Goal: Task Accomplishment & Management: Use online tool/utility

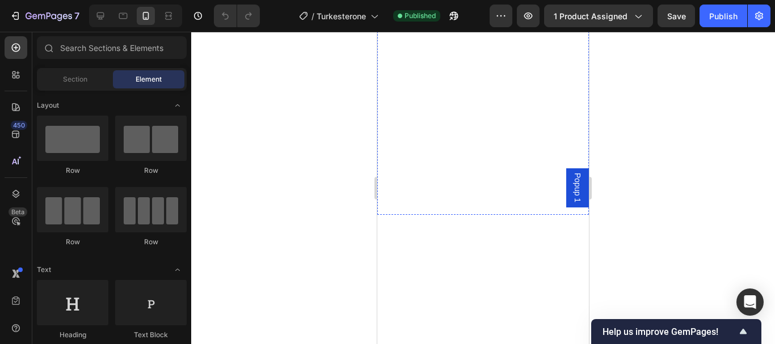
scroll to position [1816, 0]
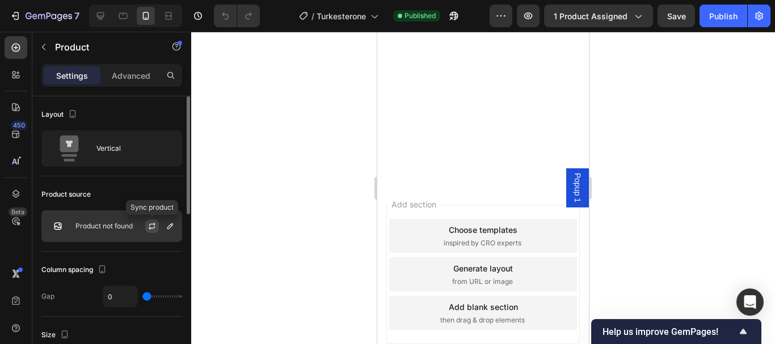
click at [157, 227] on button "button" at bounding box center [152, 227] width 14 height 14
click at [166, 231] on button "button" at bounding box center [170, 227] width 14 height 14
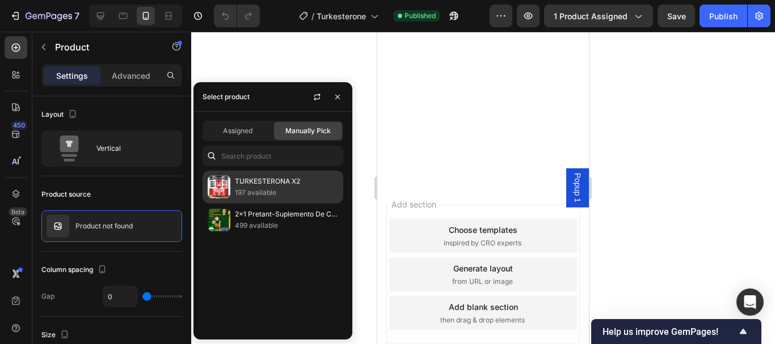
click at [268, 188] on p "197 available" at bounding box center [286, 192] width 103 height 11
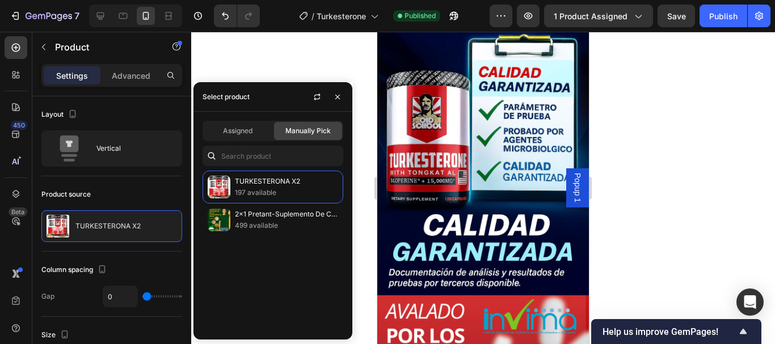
scroll to position [1816, 0]
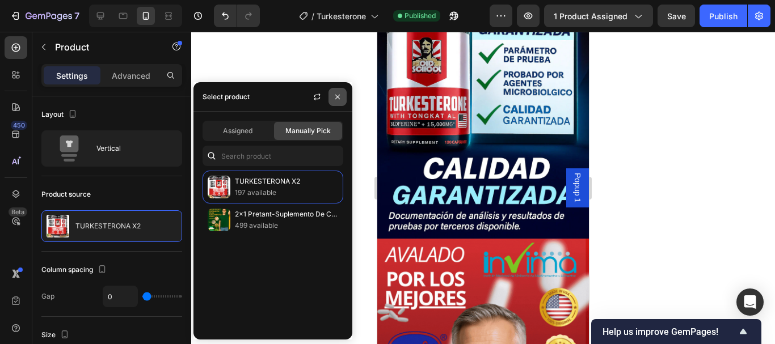
click at [338, 97] on icon "button" at bounding box center [337, 96] width 5 height 5
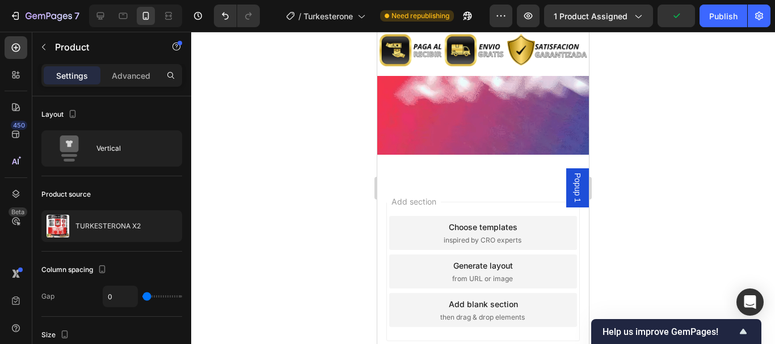
scroll to position [3625, 0]
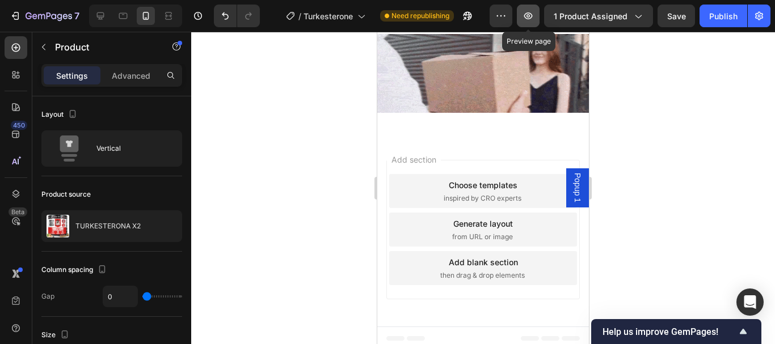
click at [526, 16] on icon "button" at bounding box center [528, 15] width 11 height 11
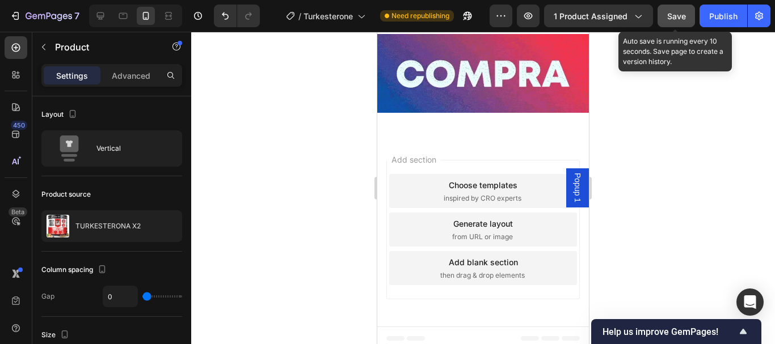
click at [687, 21] on button "Save" at bounding box center [676, 16] width 37 height 23
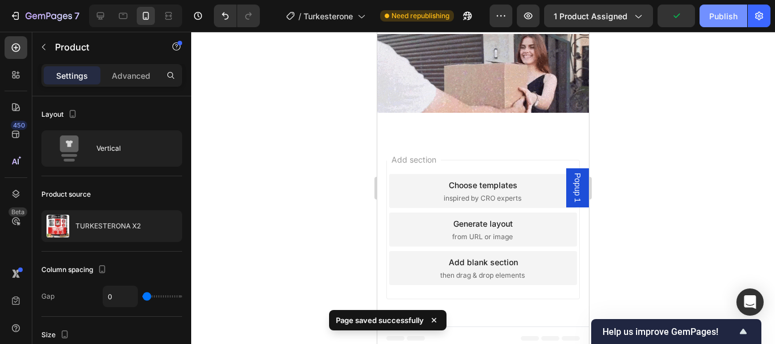
click at [713, 22] on div "Publish" at bounding box center [723, 16] width 28 height 12
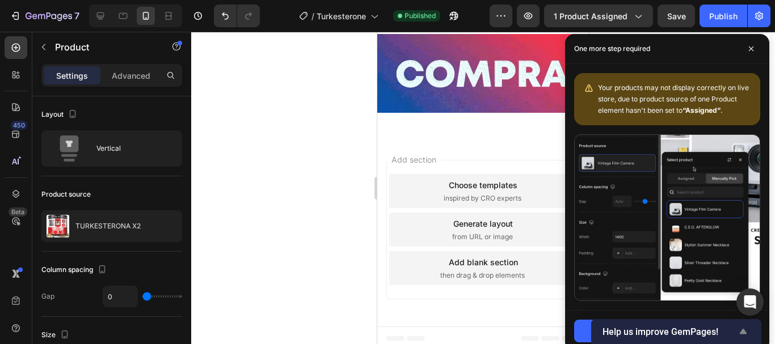
click at [678, 329] on span "Help us improve GemPages!" at bounding box center [670, 332] width 134 height 11
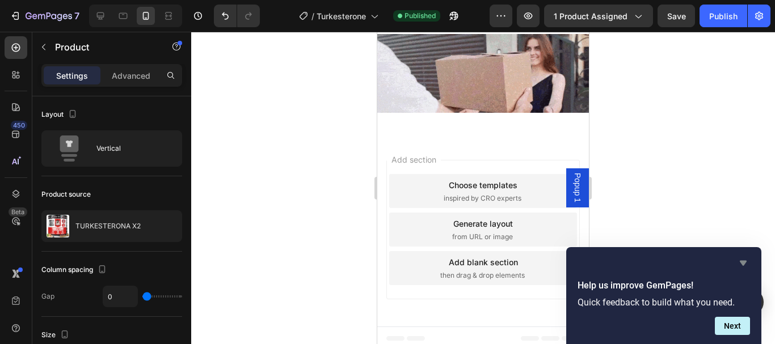
click at [744, 264] on icon "Hide survey" at bounding box center [743, 263] width 7 height 5
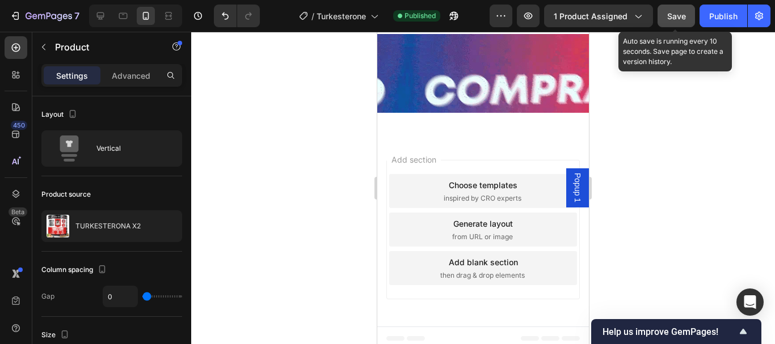
click at [676, 12] on span "Save" at bounding box center [676, 16] width 19 height 10
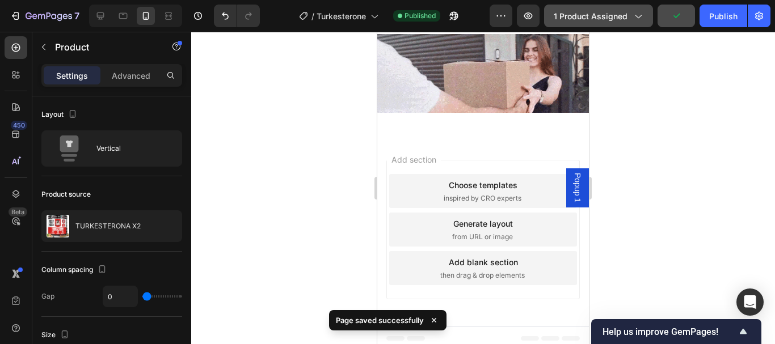
click at [637, 17] on icon "button" at bounding box center [637, 15] width 11 height 11
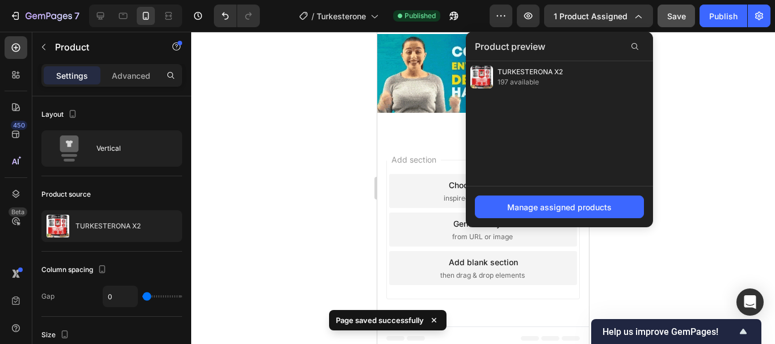
click at [306, 89] on div at bounding box center [483, 188] width 584 height 313
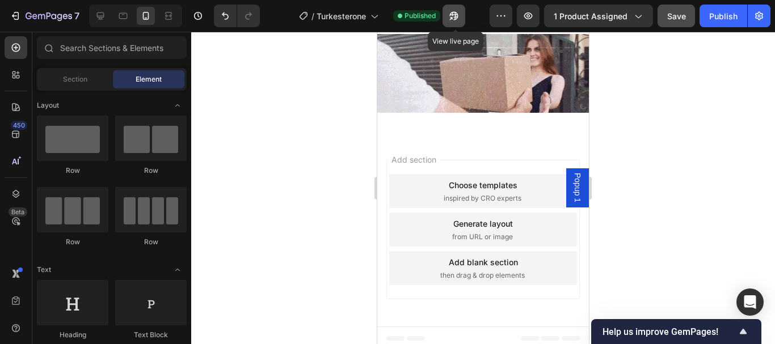
click at [459, 16] on icon "button" at bounding box center [454, 16] width 9 height 9
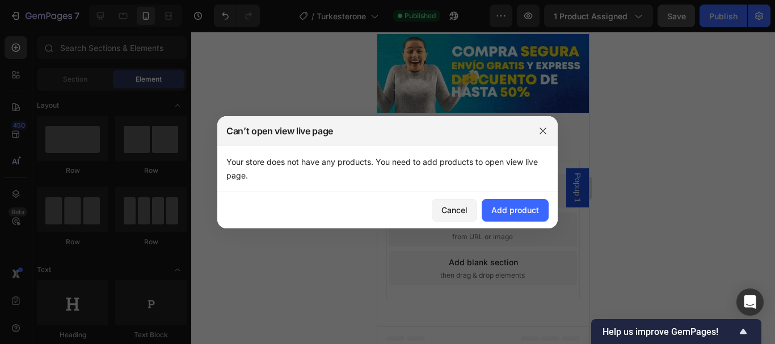
click at [522, 224] on div "Cancel Add product" at bounding box center [387, 210] width 341 height 36
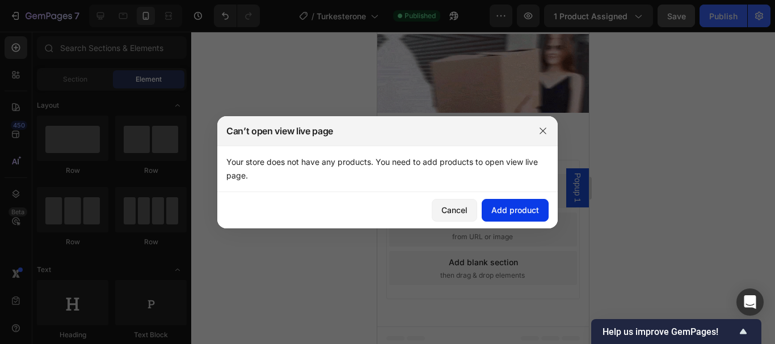
click at [520, 211] on div "Add product" at bounding box center [515, 210] width 48 height 12
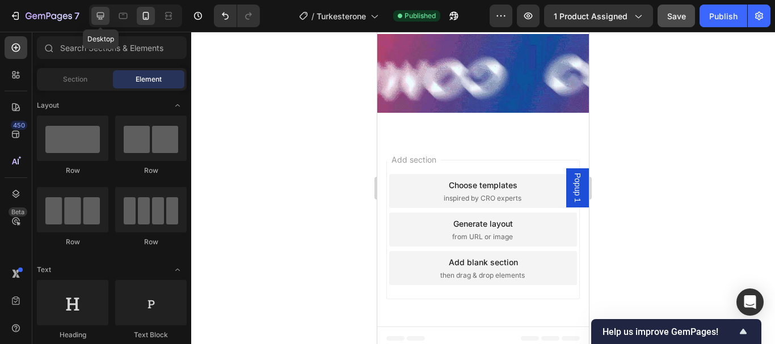
click at [103, 19] on icon at bounding box center [100, 15] width 11 height 11
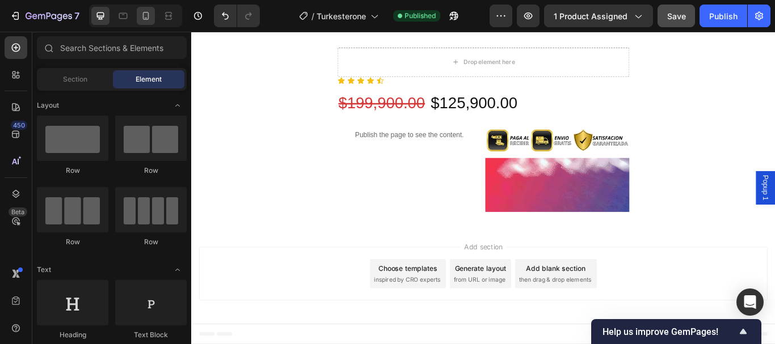
scroll to position [1358, 0]
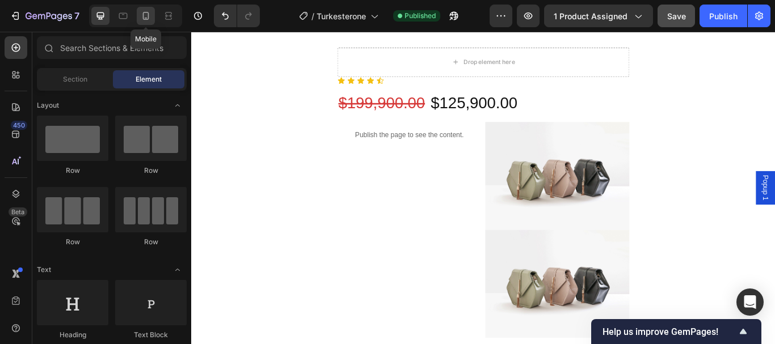
click at [145, 15] on icon at bounding box center [145, 15] width 11 height 11
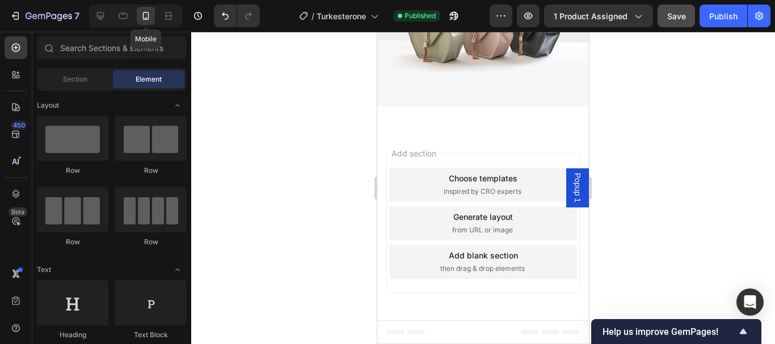
scroll to position [2700, 0]
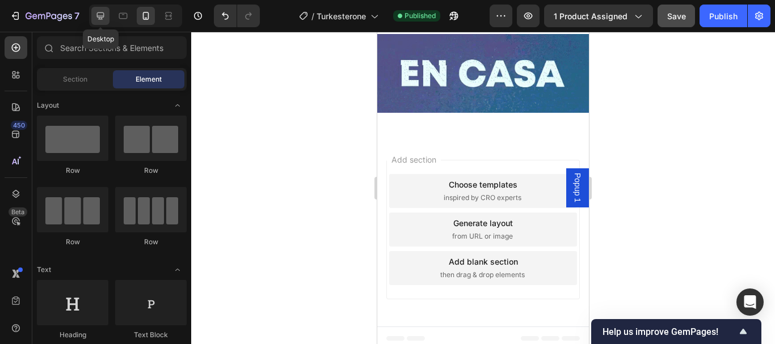
click at [93, 15] on div at bounding box center [100, 16] width 18 height 18
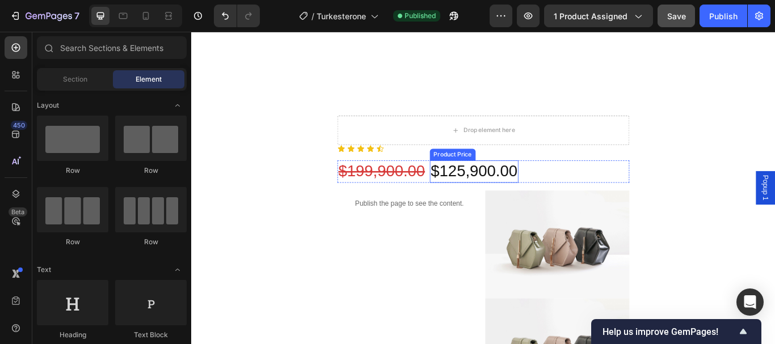
scroll to position [436, 0]
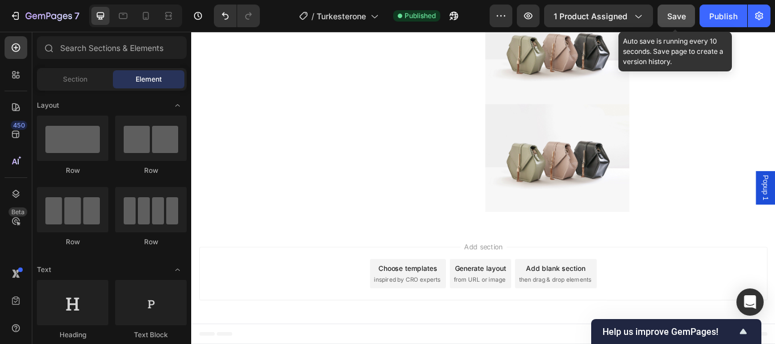
click at [684, 23] on button "Save" at bounding box center [676, 16] width 37 height 23
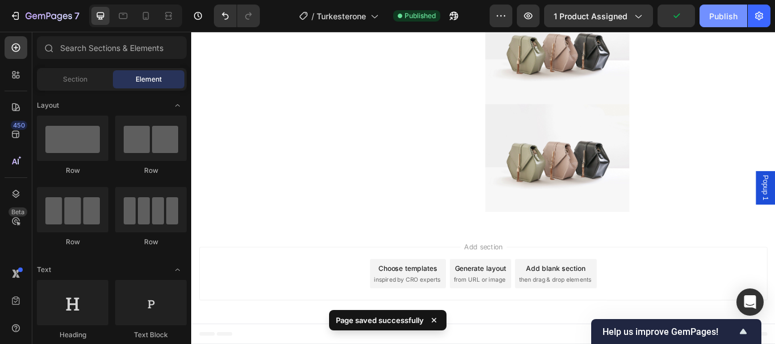
click at [720, 12] on div "Publish" at bounding box center [723, 16] width 28 height 12
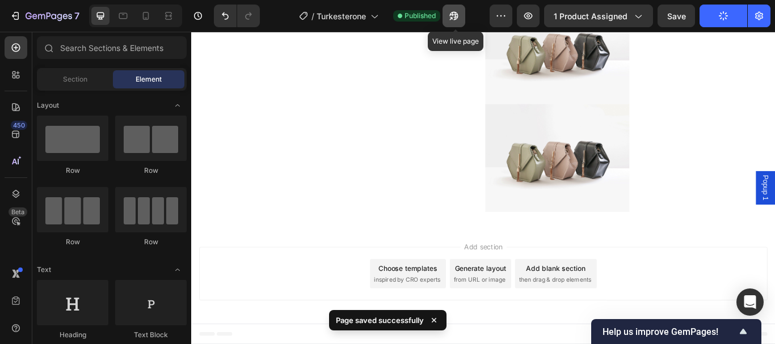
click at [454, 14] on icon "button" at bounding box center [454, 16] width 9 height 9
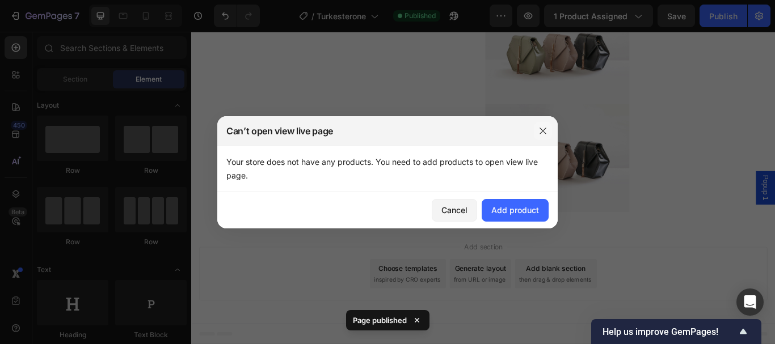
click at [543, 129] on icon "button" at bounding box center [543, 131] width 9 height 9
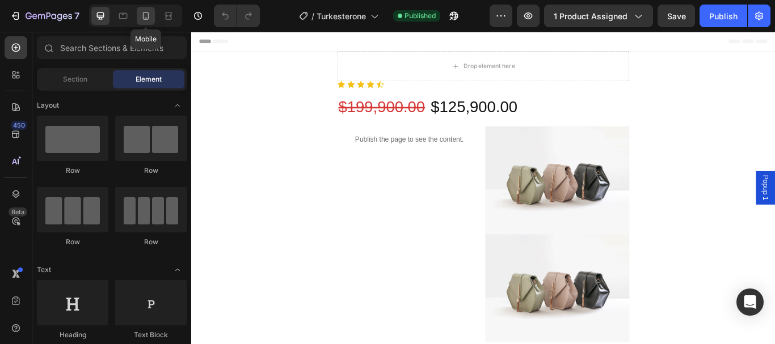
click at [146, 14] on icon at bounding box center [145, 15] width 11 height 11
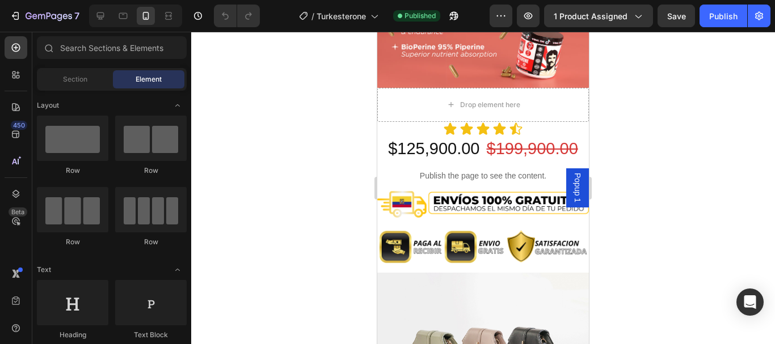
scroll to position [3292, 0]
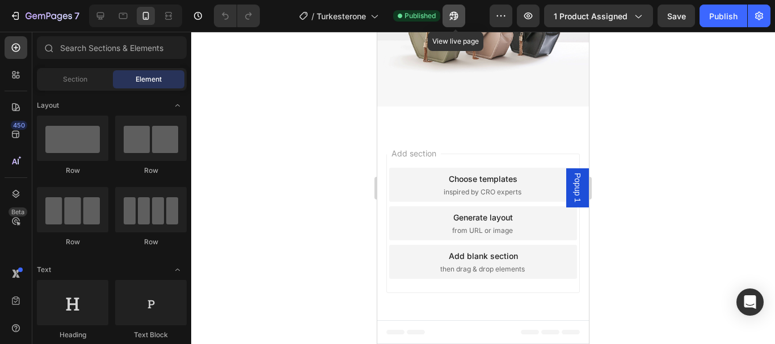
click at [456, 23] on button "button" at bounding box center [454, 16] width 23 height 23
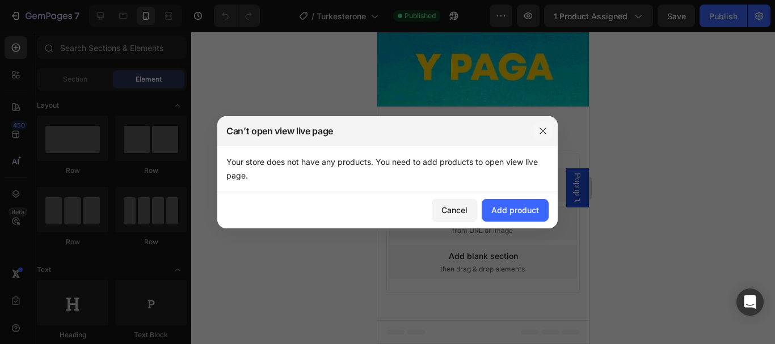
click at [539, 132] on icon "button" at bounding box center [543, 131] width 9 height 9
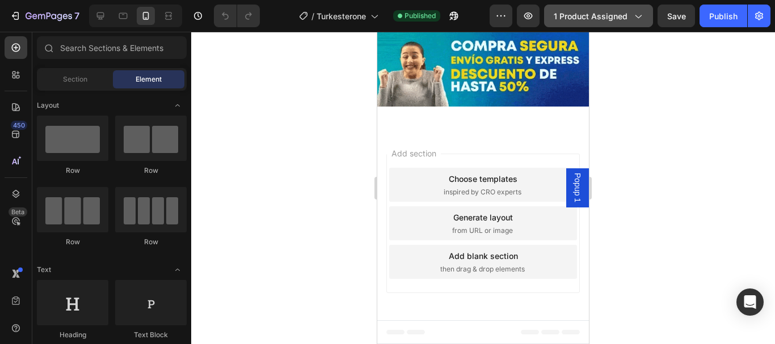
click at [624, 21] on span "1 product assigned" at bounding box center [591, 16] width 74 height 12
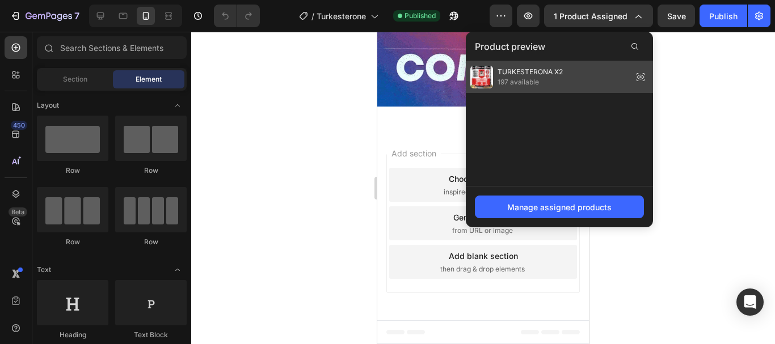
click at [578, 75] on div "TURKESTERONA X2 197 available" at bounding box center [559, 77] width 187 height 32
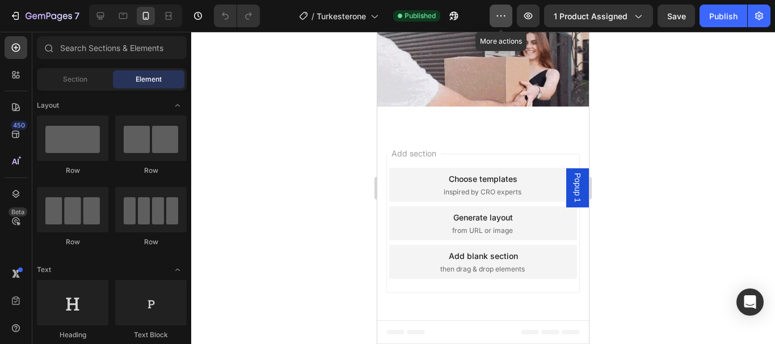
click at [496, 18] on button "button" at bounding box center [501, 16] width 23 height 23
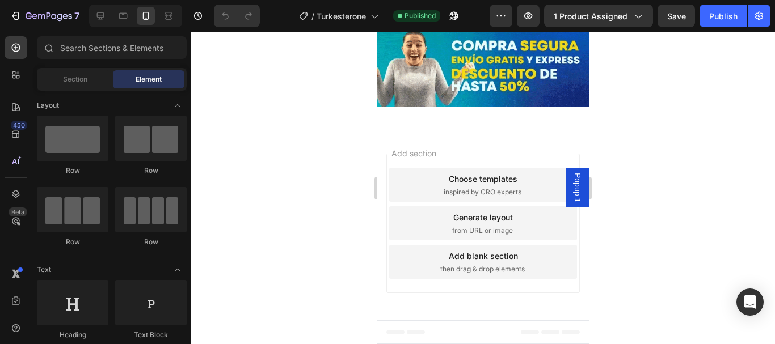
click at [297, 136] on div at bounding box center [483, 188] width 584 height 313
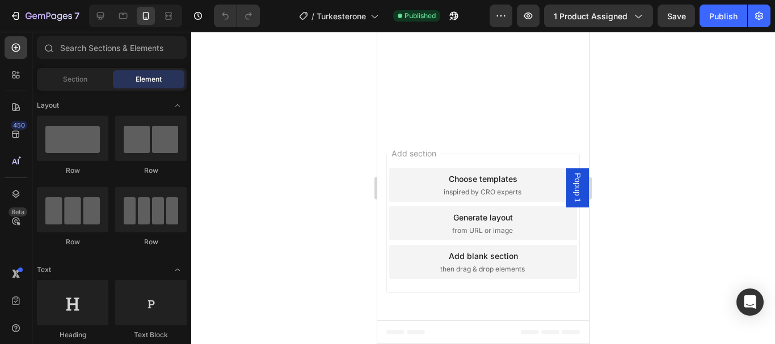
scroll to position [0, 0]
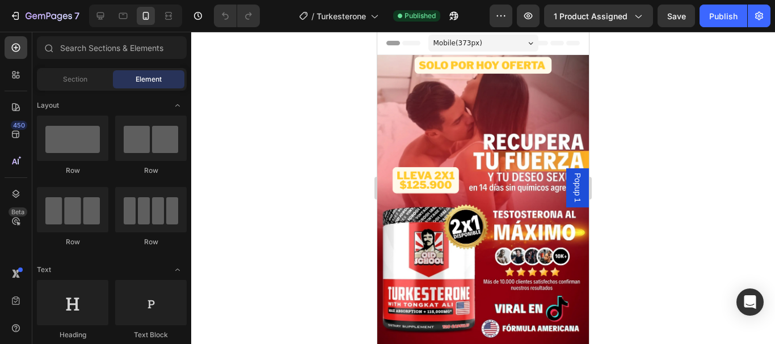
drag, startPoint x: 586, startPoint y: 256, endPoint x: 973, endPoint y: 66, distance: 430.5
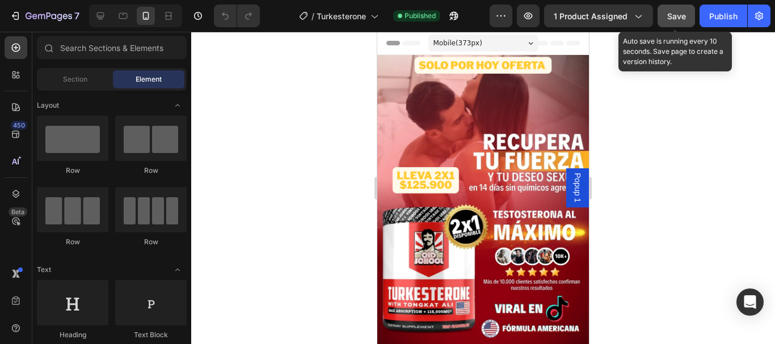
click at [677, 14] on span "Save" at bounding box center [676, 16] width 19 height 10
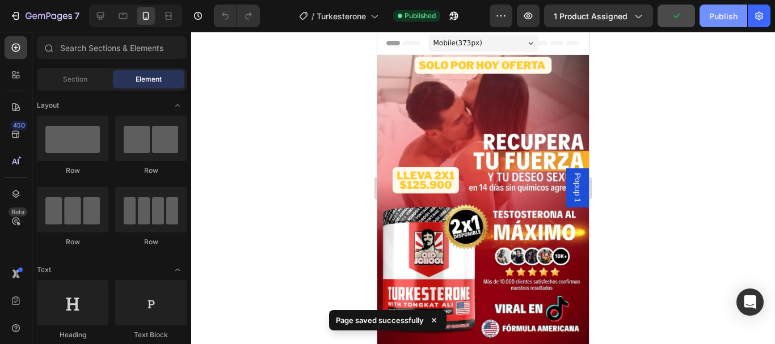
click at [720, 19] on div "Publish" at bounding box center [723, 16] width 28 height 12
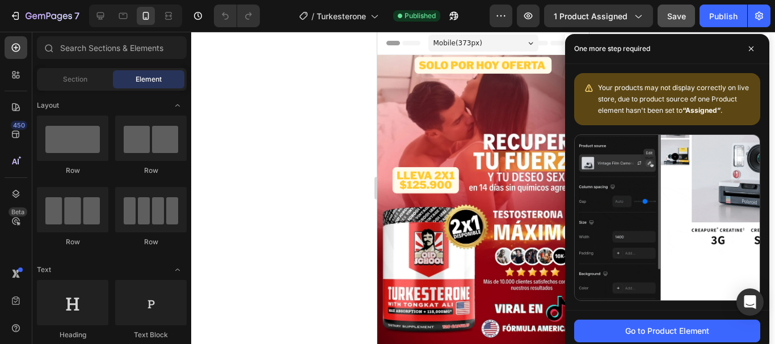
click at [667, 116] on div "Your products may not display correctly on live store, due to product source of…" at bounding box center [667, 99] width 186 height 52
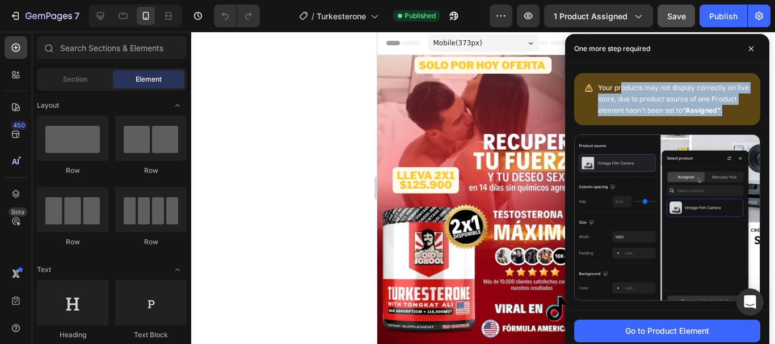
click at [620, 267] on div "Your products may not display correctly on live store, due to product source of…" at bounding box center [667, 187] width 204 height 246
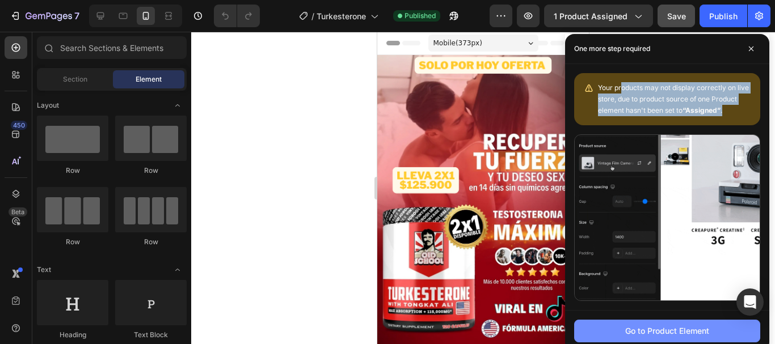
click at [650, 329] on div "Go to Product Element" at bounding box center [667, 331] width 84 height 12
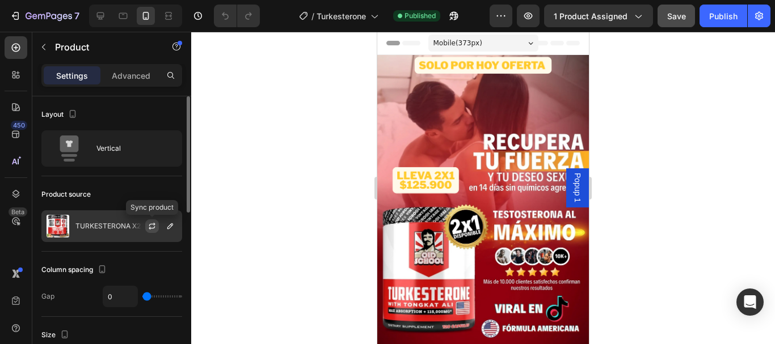
click at [153, 226] on icon "button" at bounding box center [152, 226] width 9 height 9
click at [132, 228] on div at bounding box center [157, 226] width 50 height 31
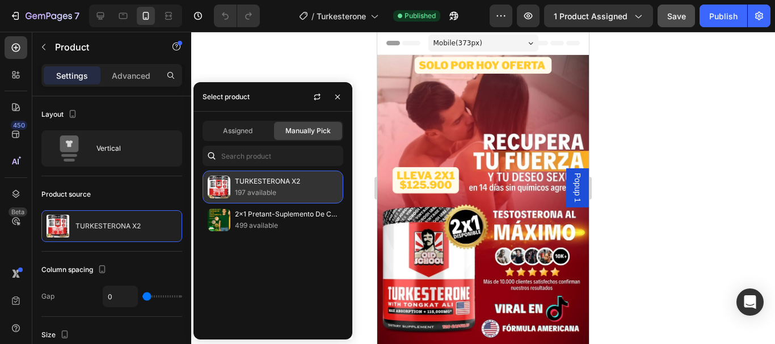
click at [258, 185] on p "TURKESTERONA X2" at bounding box center [286, 181] width 103 height 11
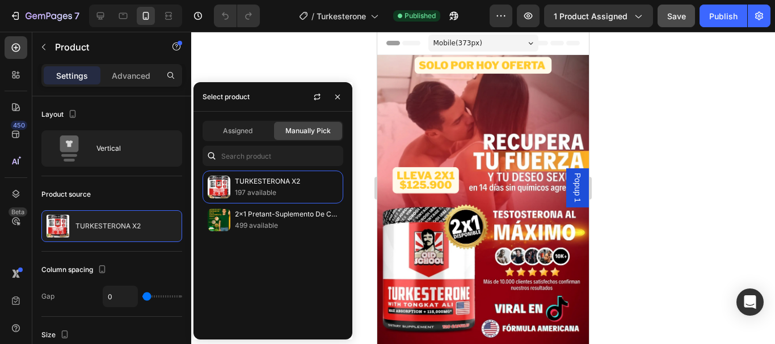
click at [309, 131] on span "Manually Pick" at bounding box center [307, 131] width 45 height 10
click at [240, 136] on div "Assigned" at bounding box center [238, 131] width 68 height 18
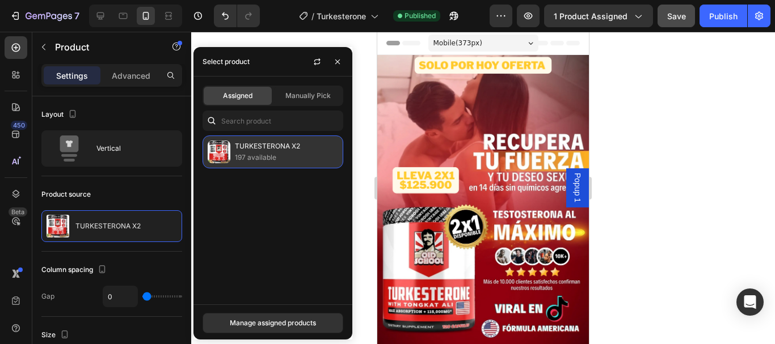
click at [285, 156] on p "197 available" at bounding box center [286, 157] width 103 height 11
click at [307, 155] on p "197 available" at bounding box center [286, 157] width 103 height 11
click at [297, 156] on p "197 available" at bounding box center [286, 157] width 103 height 11
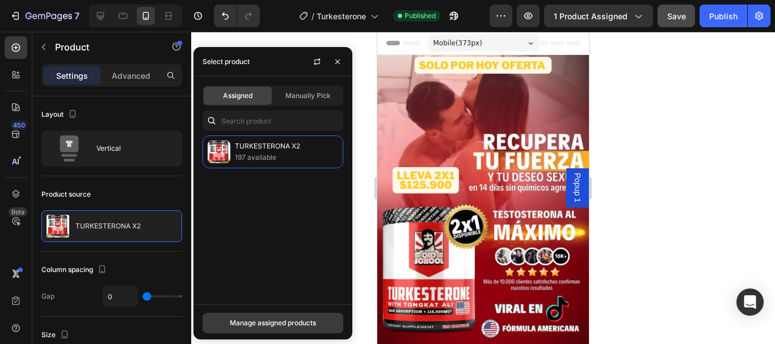
click at [302, 326] on div "Manage assigned products" at bounding box center [273, 323] width 86 height 10
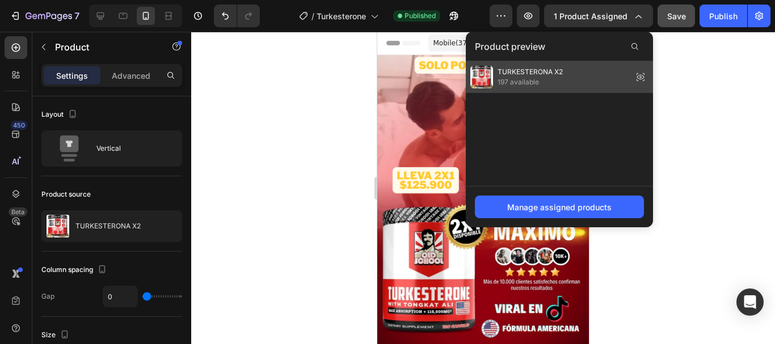
click at [531, 82] on span "197 available" at bounding box center [530, 82] width 65 height 10
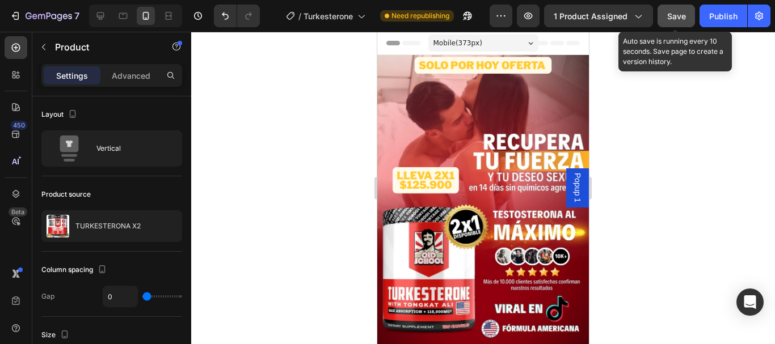
click at [683, 12] on span "Save" at bounding box center [676, 16] width 19 height 10
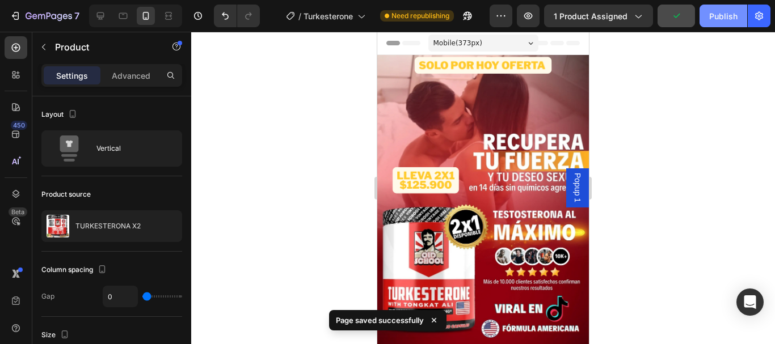
click at [722, 19] on div "Publish" at bounding box center [723, 16] width 28 height 12
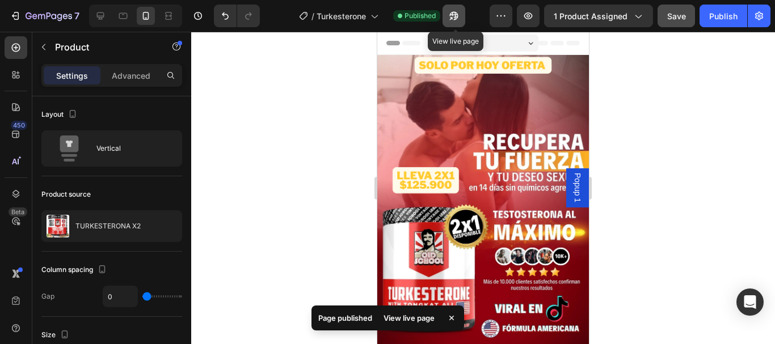
click at [460, 19] on icon "button" at bounding box center [453, 15] width 11 height 11
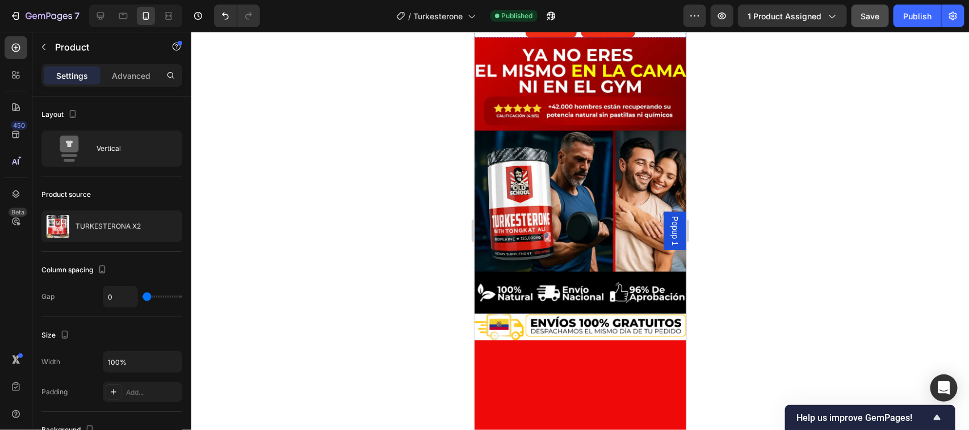
scroll to position [553, 0]
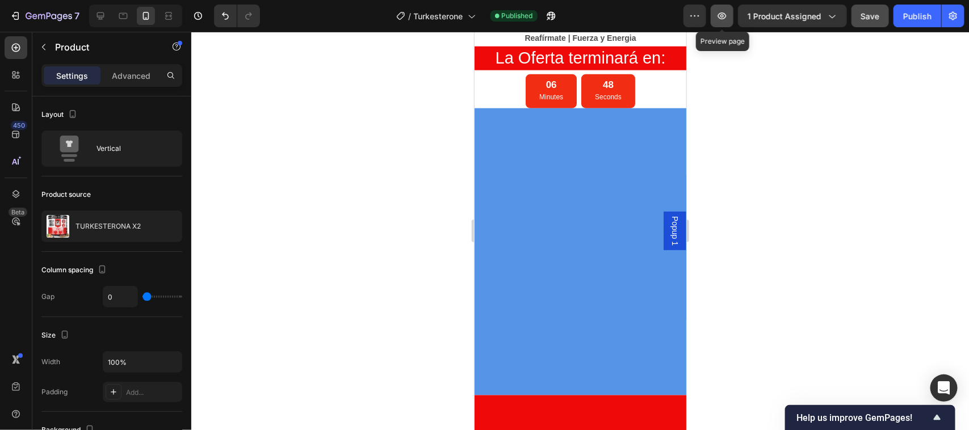
click at [729, 16] on button "button" at bounding box center [722, 16] width 23 height 23
